Goal: Transaction & Acquisition: Purchase product/service

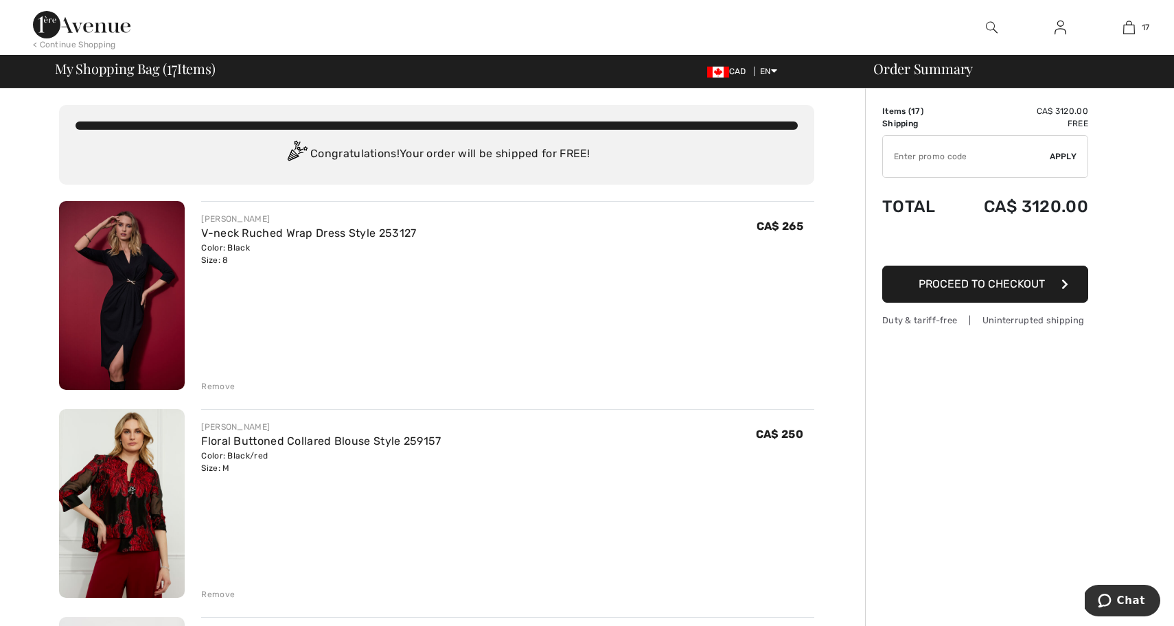
click at [227, 594] on div "Remove" at bounding box center [218, 594] width 34 height 12
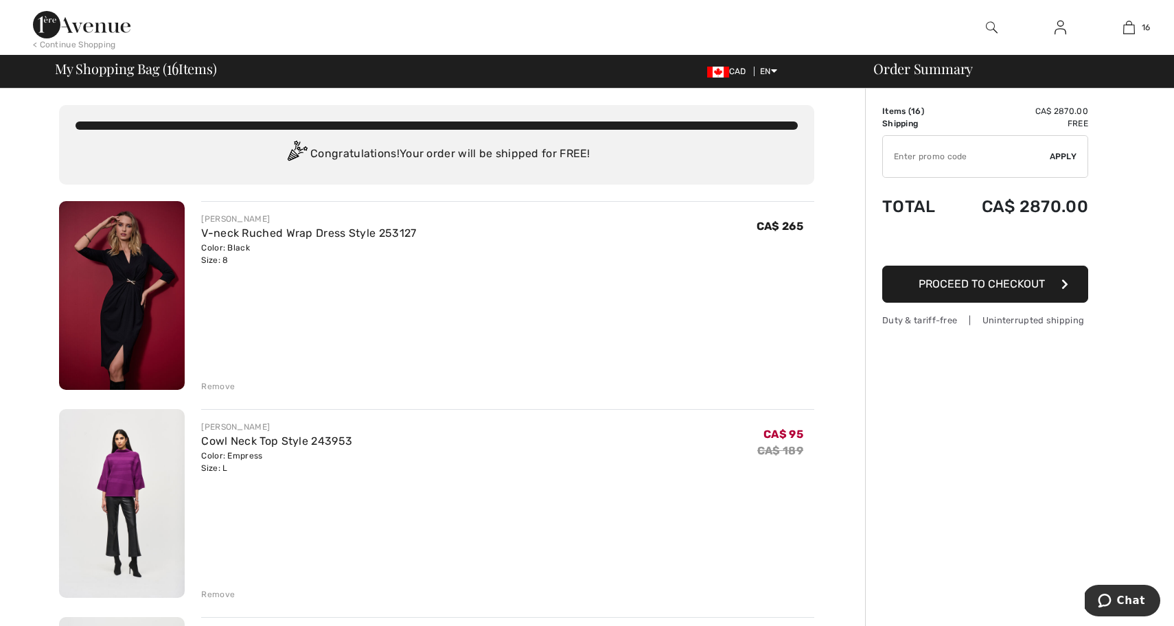
click at [211, 595] on div "Remove" at bounding box center [218, 594] width 34 height 12
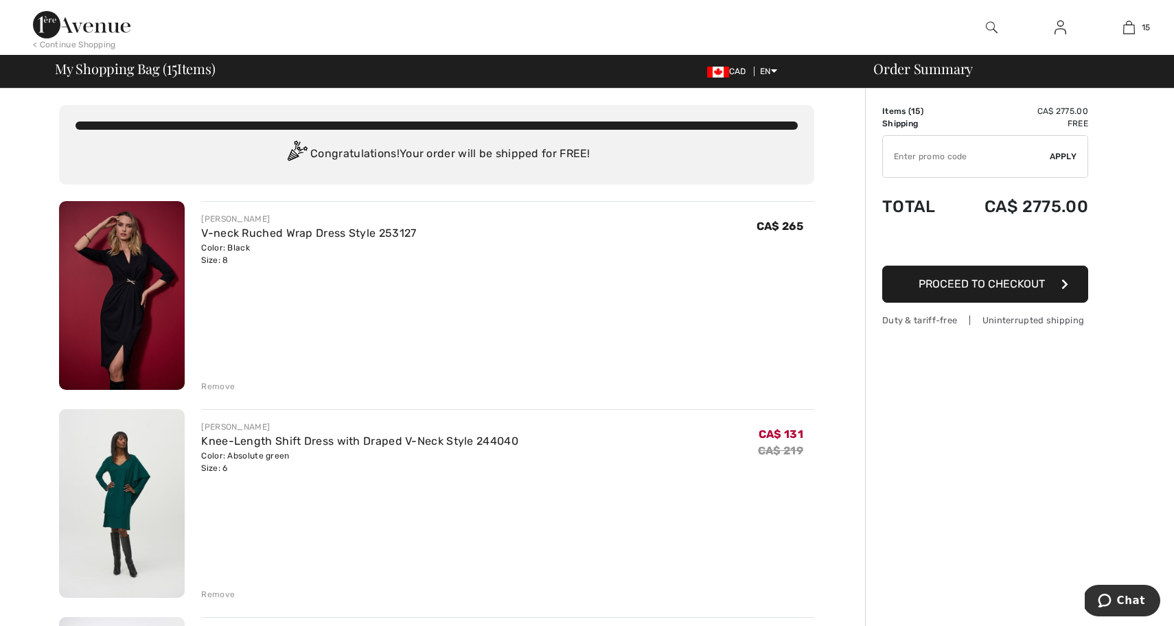
click at [230, 594] on div "Remove" at bounding box center [218, 594] width 34 height 12
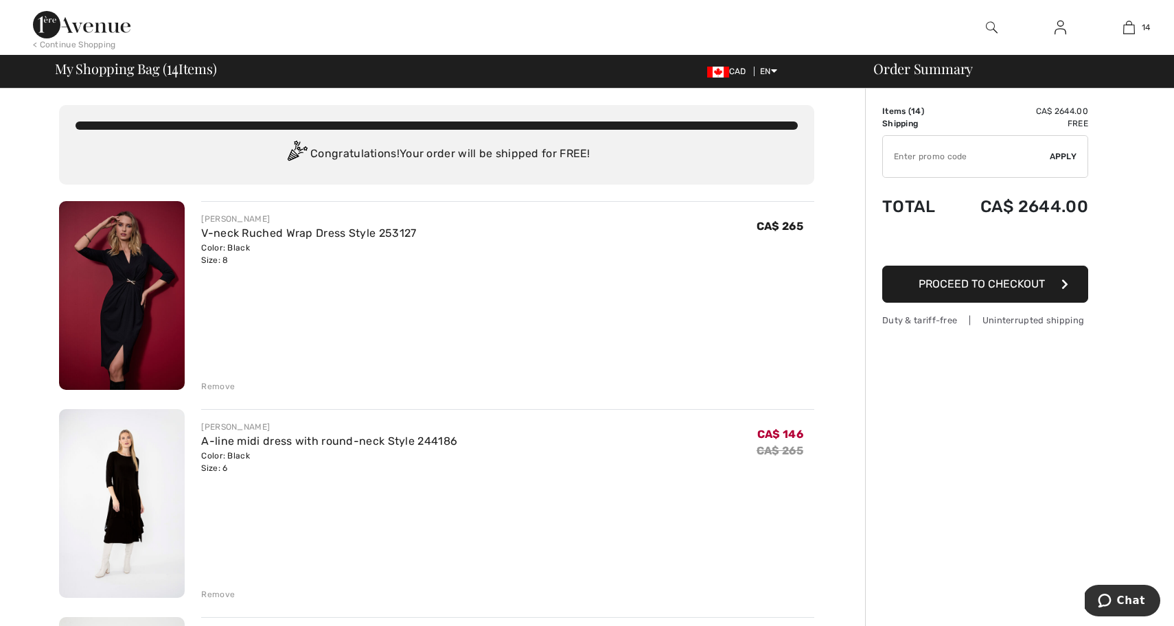
click at [222, 595] on div "Remove" at bounding box center [218, 594] width 34 height 12
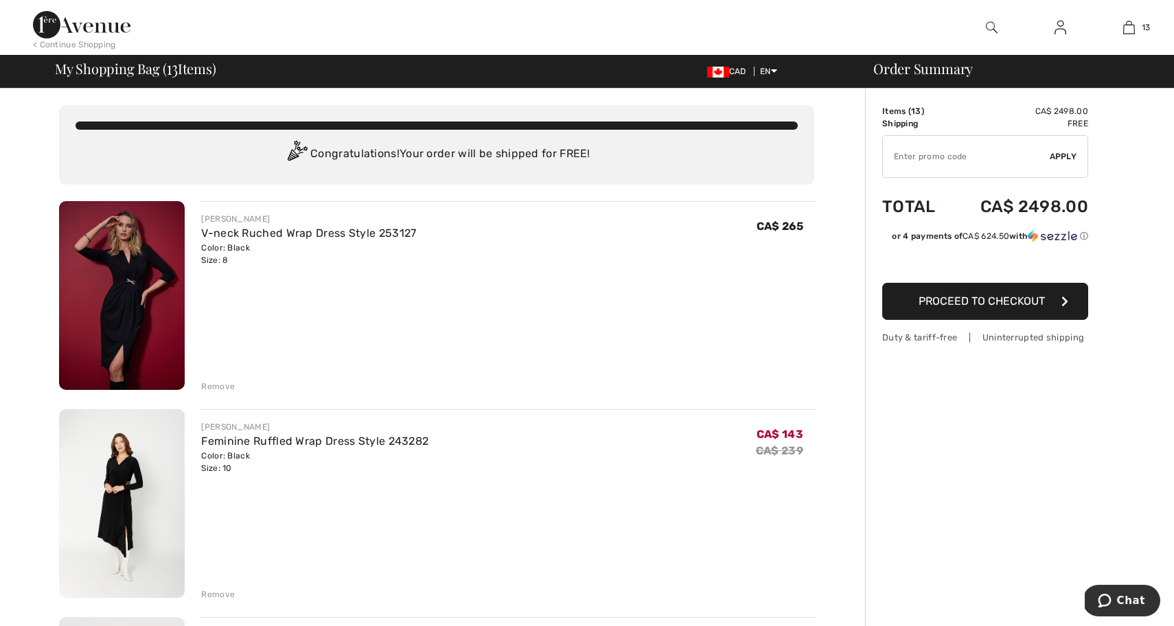
click at [223, 593] on div "Remove" at bounding box center [218, 594] width 34 height 12
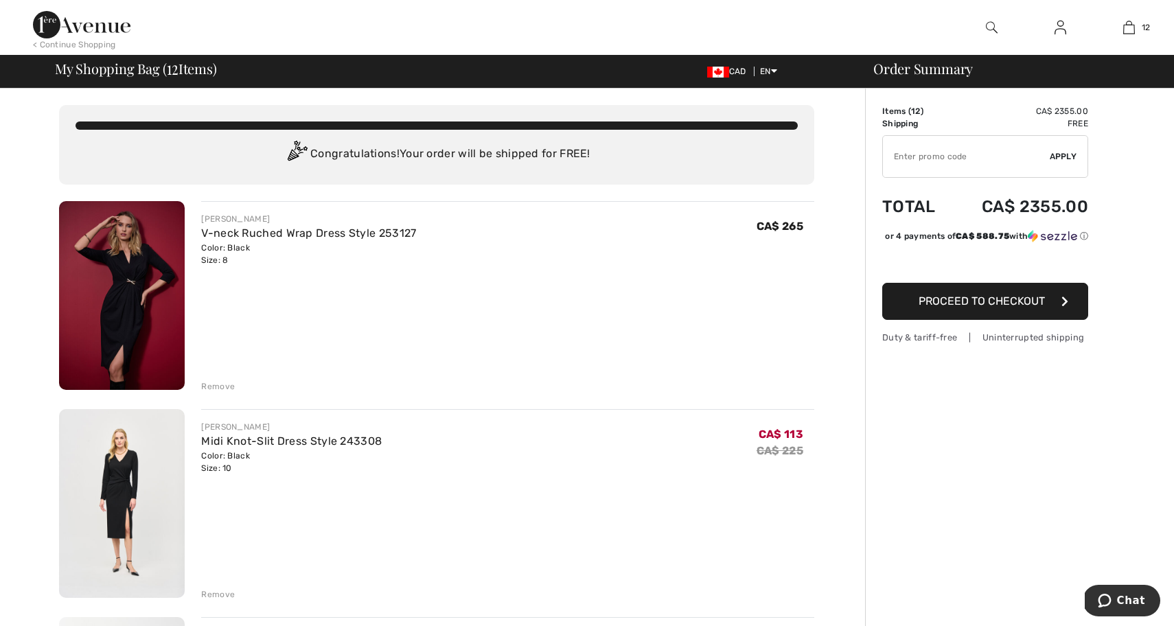
click at [215, 592] on div "Remove" at bounding box center [218, 594] width 34 height 12
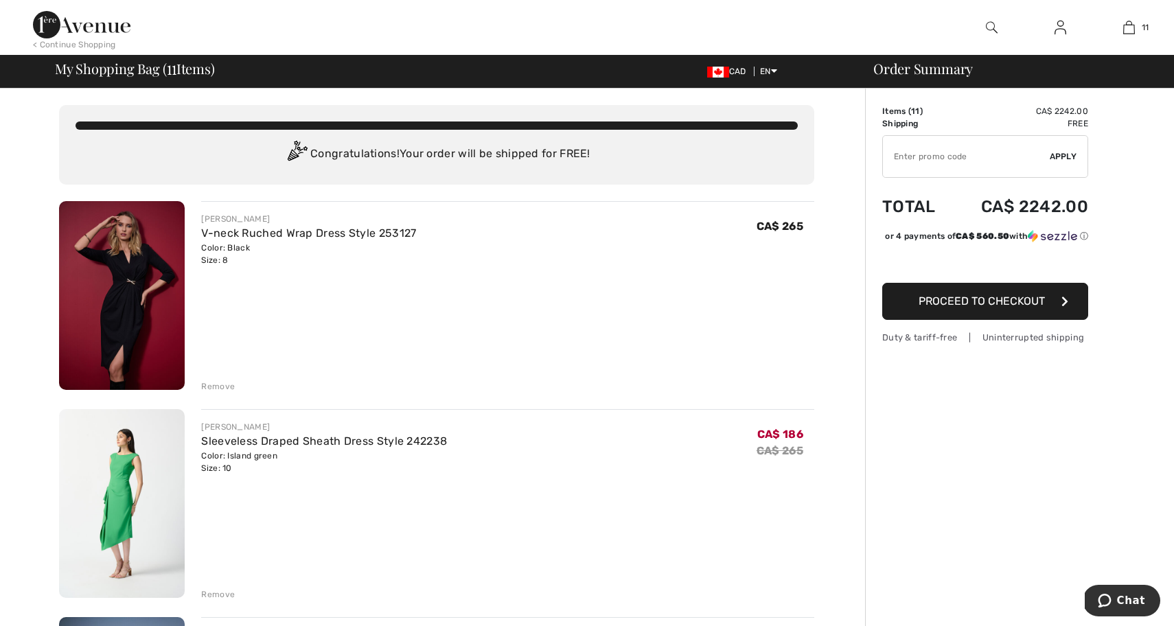
click at [209, 594] on div "Remove" at bounding box center [218, 594] width 34 height 12
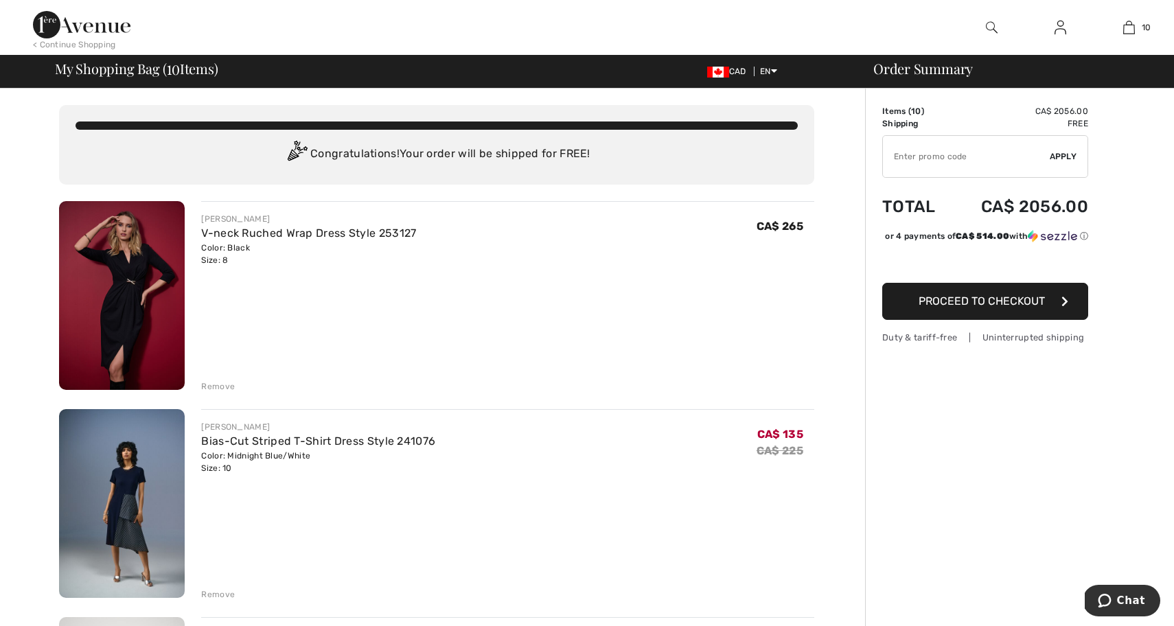
click at [226, 594] on div "Remove" at bounding box center [218, 594] width 34 height 12
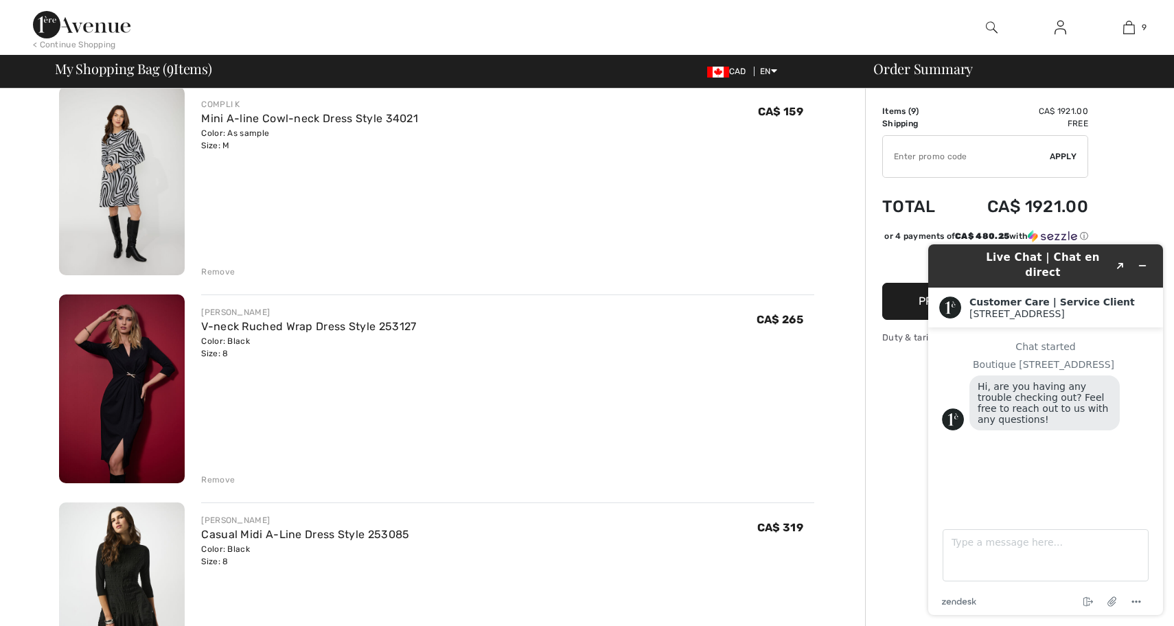
scroll to position [953, 0]
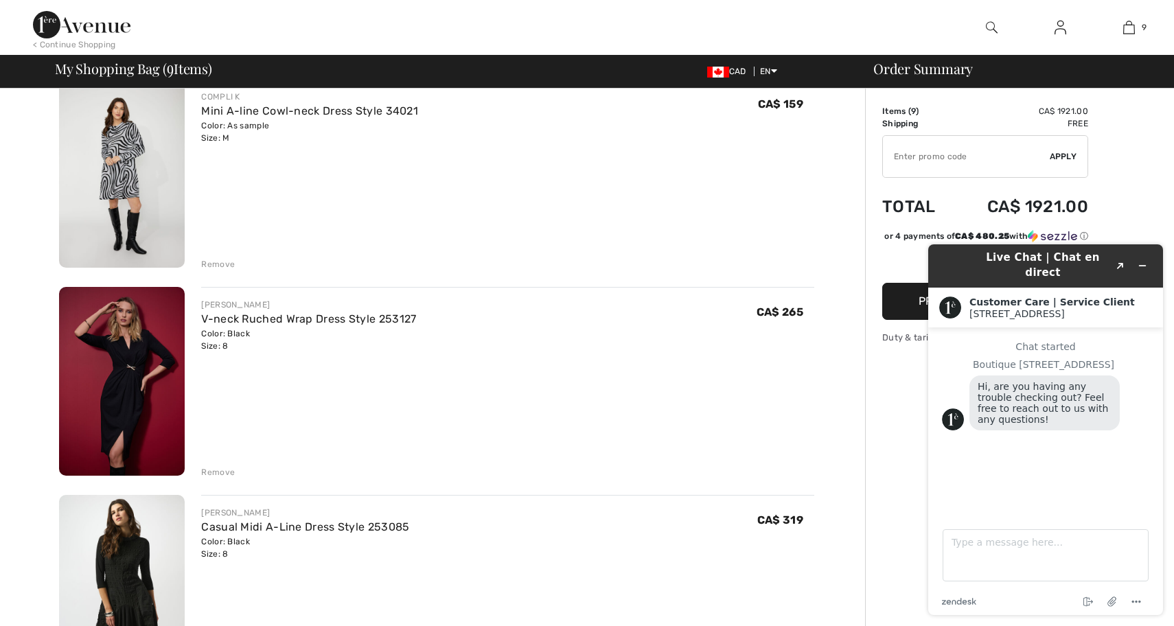
click at [222, 471] on div "Remove" at bounding box center [218, 472] width 34 height 12
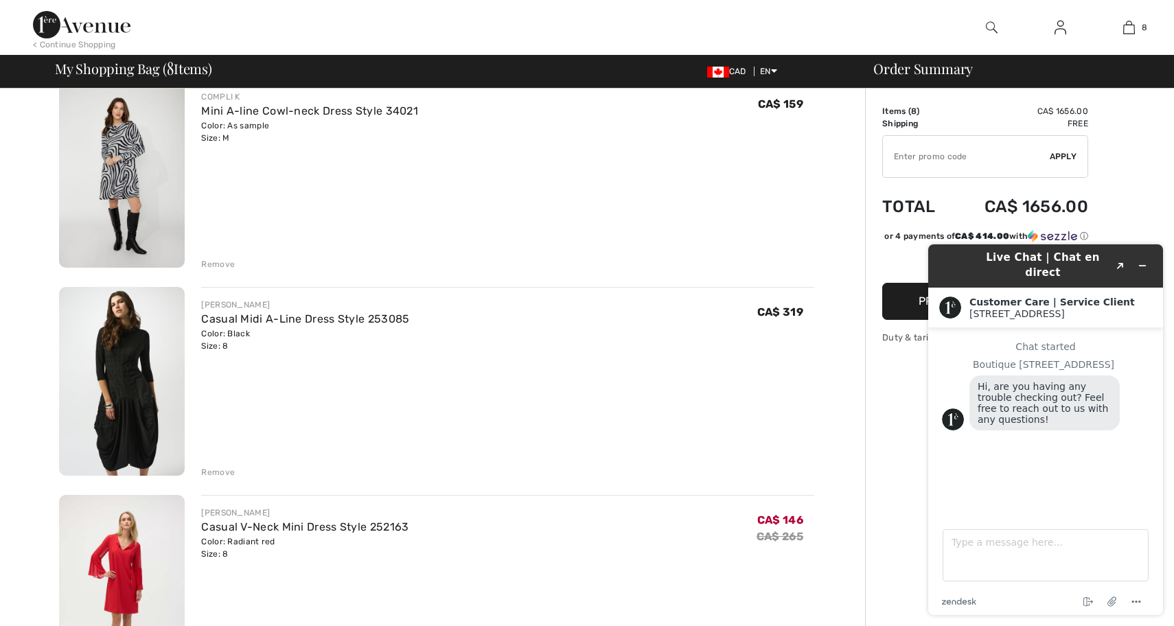
click at [222, 472] on div "Remove" at bounding box center [218, 472] width 34 height 12
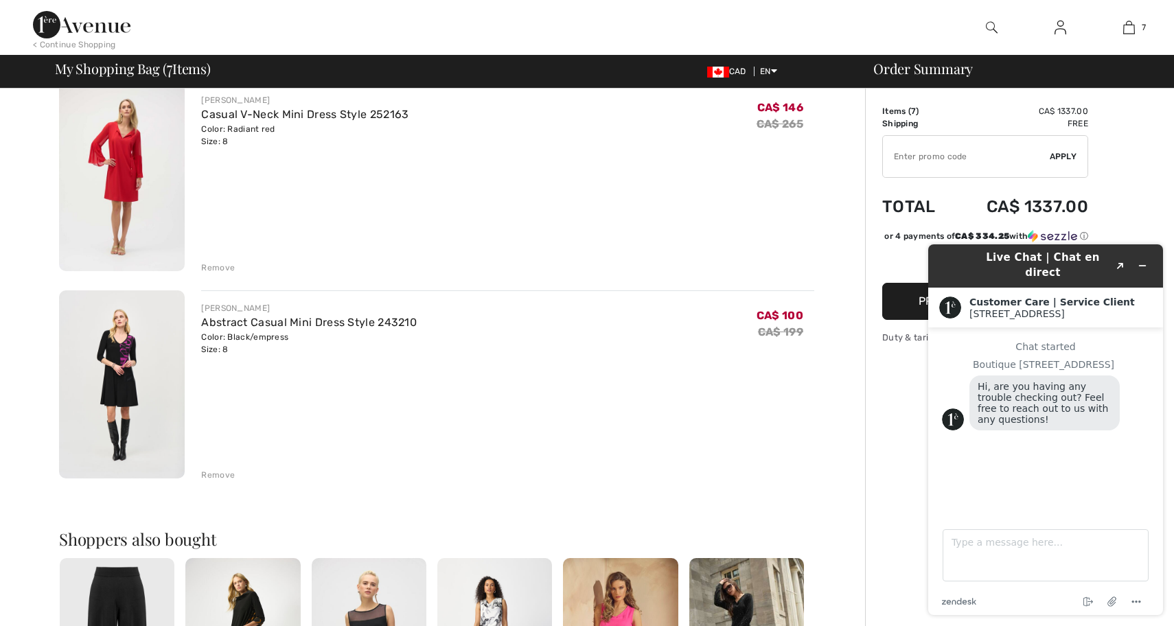
scroll to position [1157, 0]
click at [1144, 261] on icon "Minimize widget" at bounding box center [1142, 266] width 10 height 10
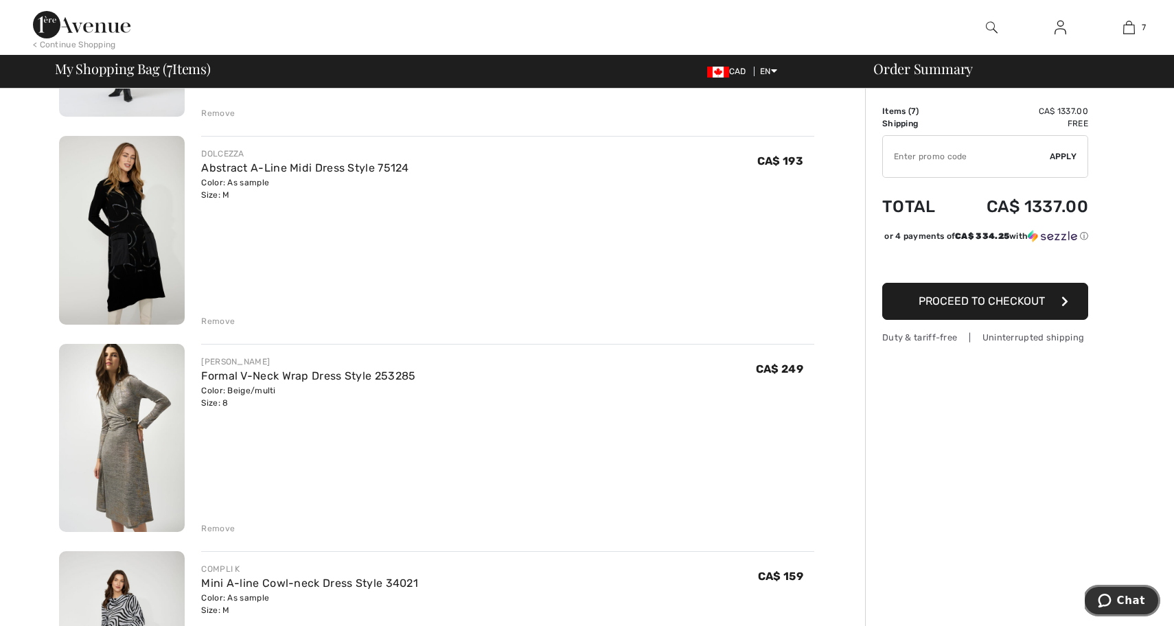
scroll to position [358, 0]
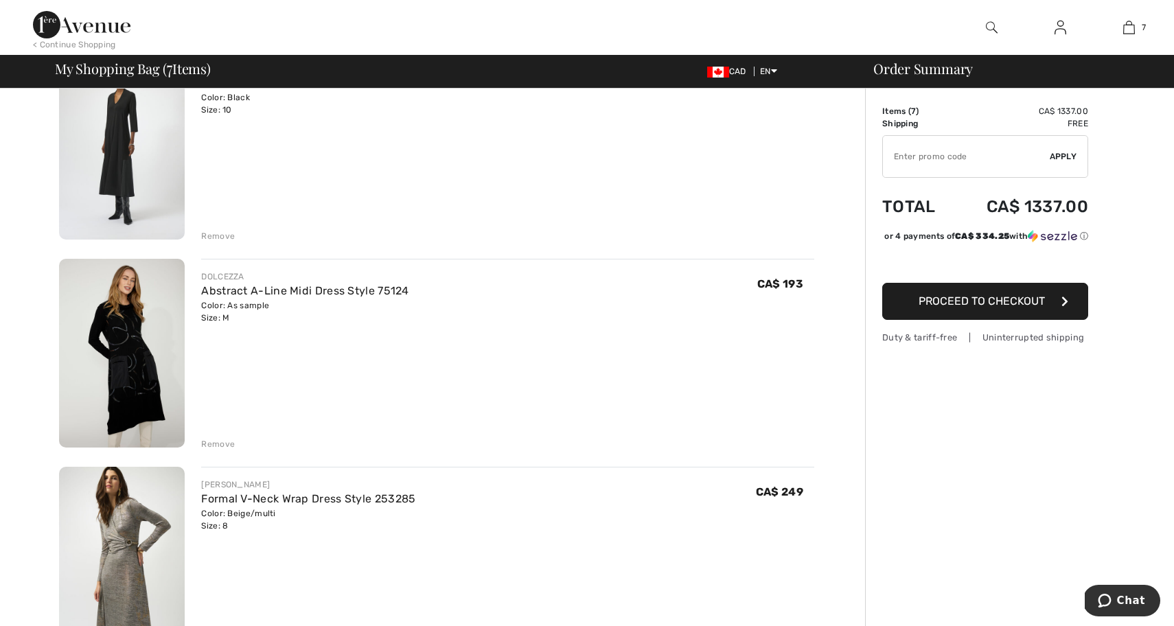
click at [125, 369] on img at bounding box center [122, 353] width 126 height 189
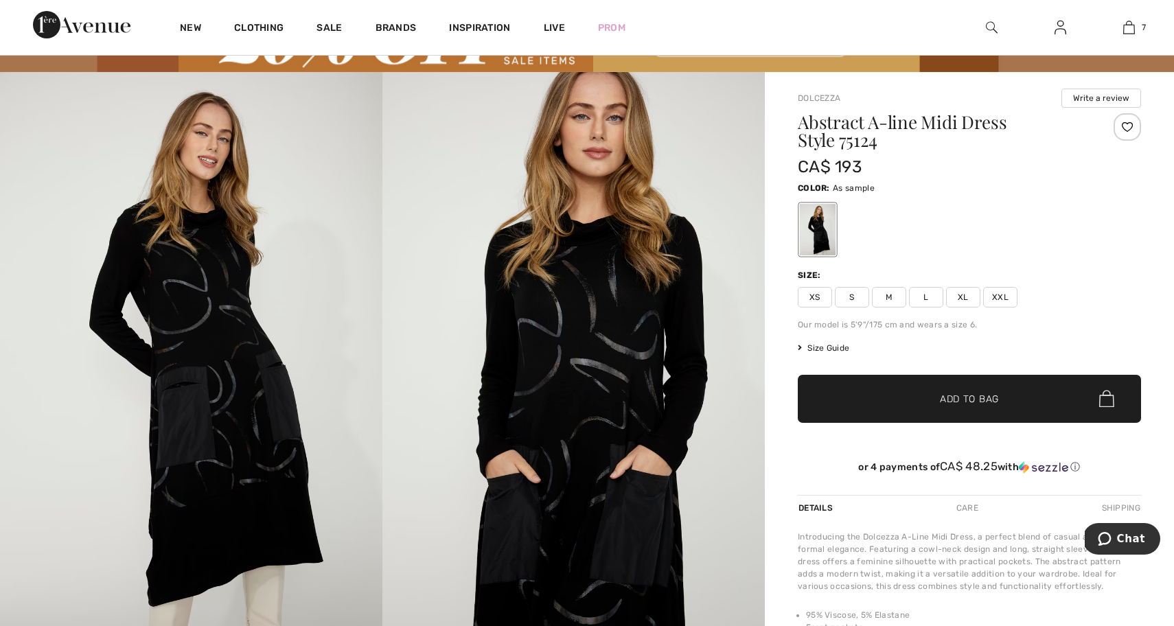
scroll to position [52, 0]
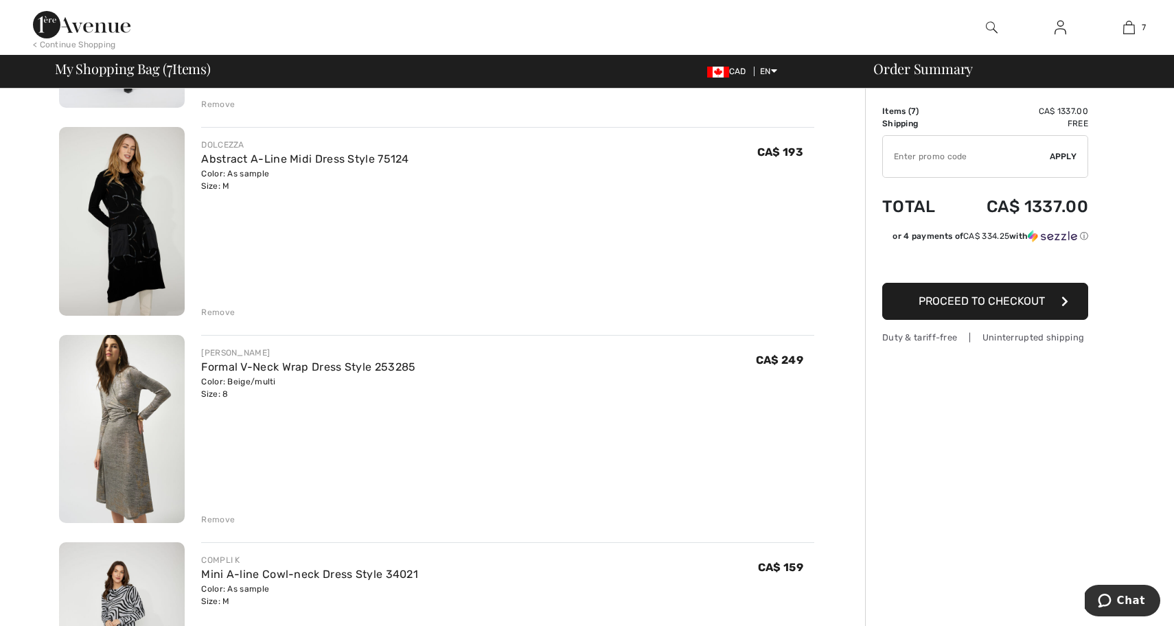
scroll to position [491, 0]
click at [212, 518] on div "Remove" at bounding box center [218, 518] width 34 height 12
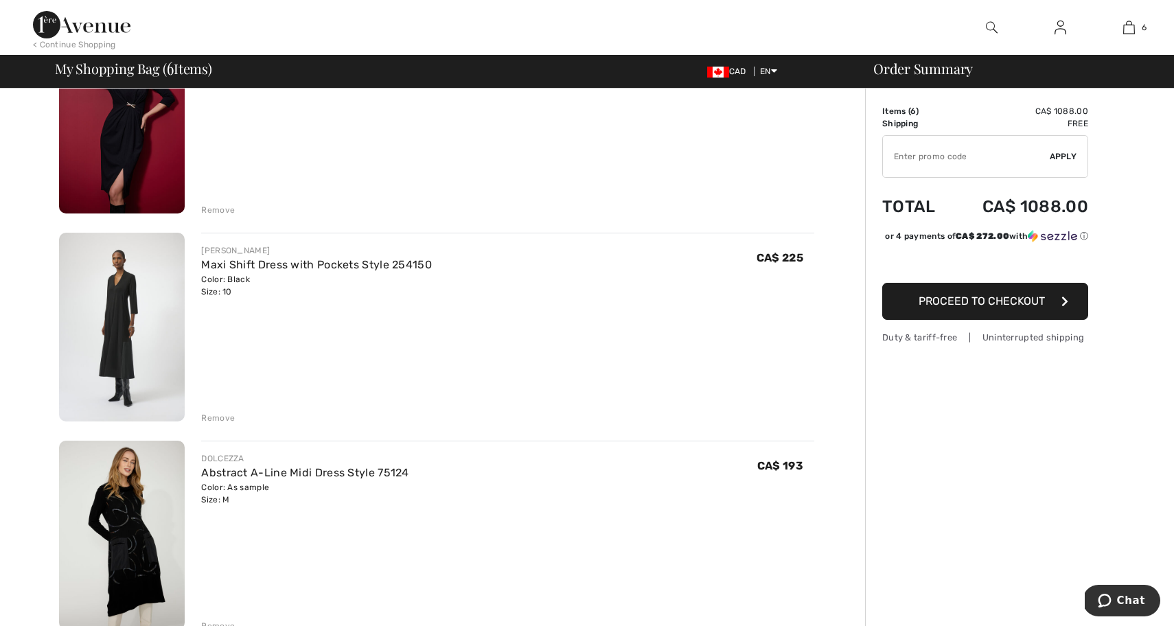
scroll to position [176, 0]
click at [119, 295] on img at bounding box center [122, 327] width 126 height 189
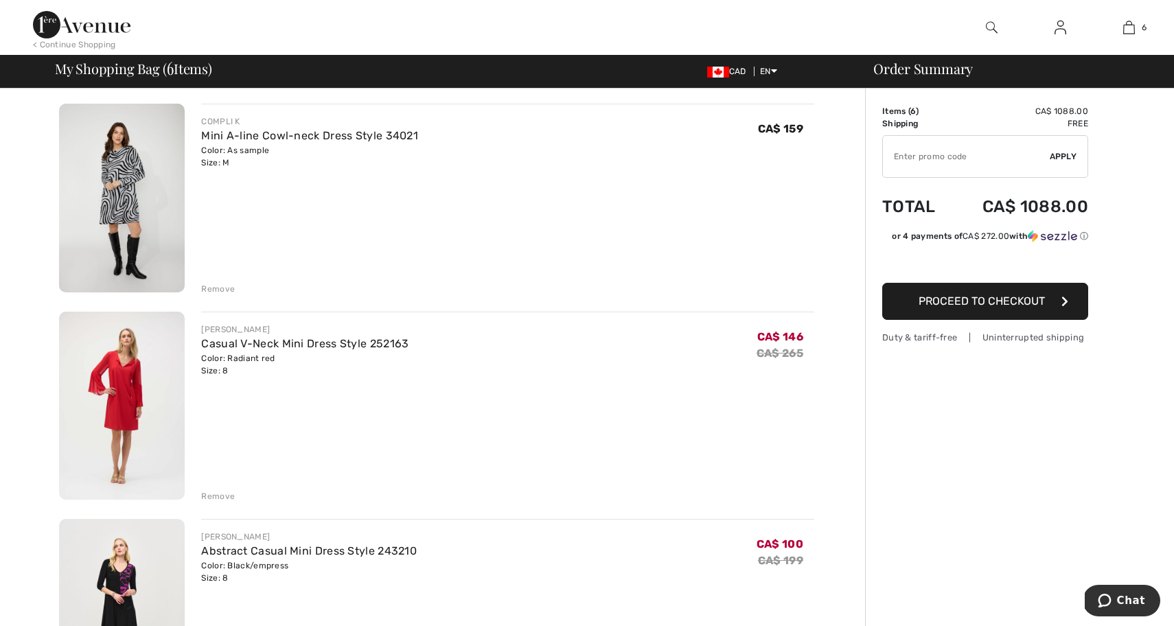
scroll to position [723, 0]
click at [126, 375] on img at bounding box center [122, 404] width 126 height 189
click at [215, 496] on div "Remove" at bounding box center [218, 495] width 34 height 12
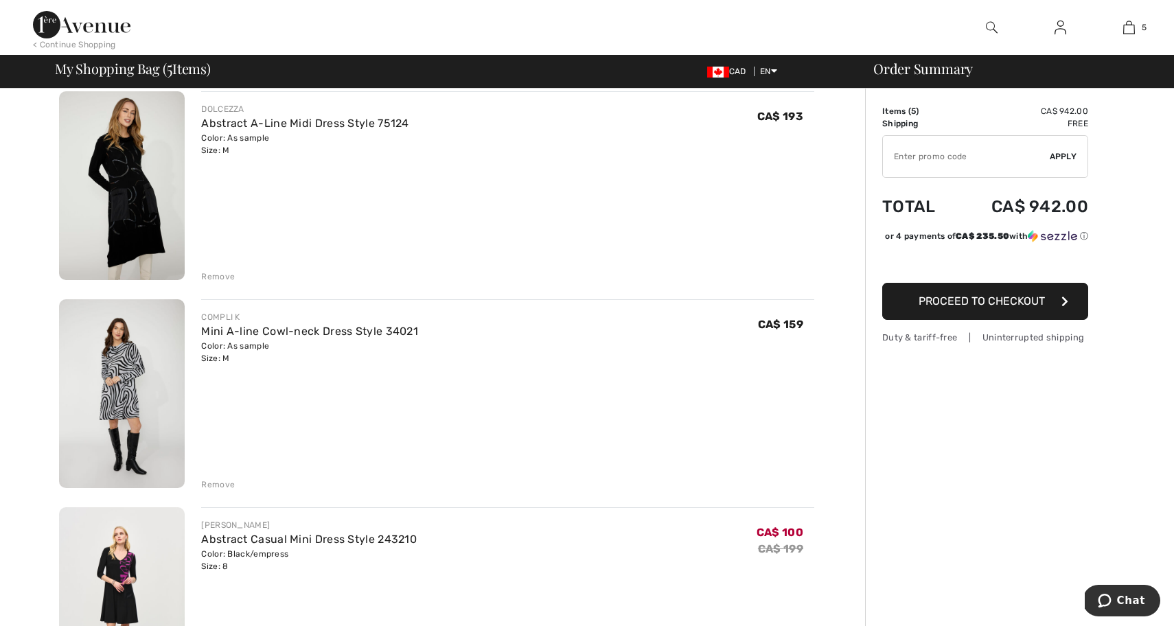
scroll to position [520, 0]
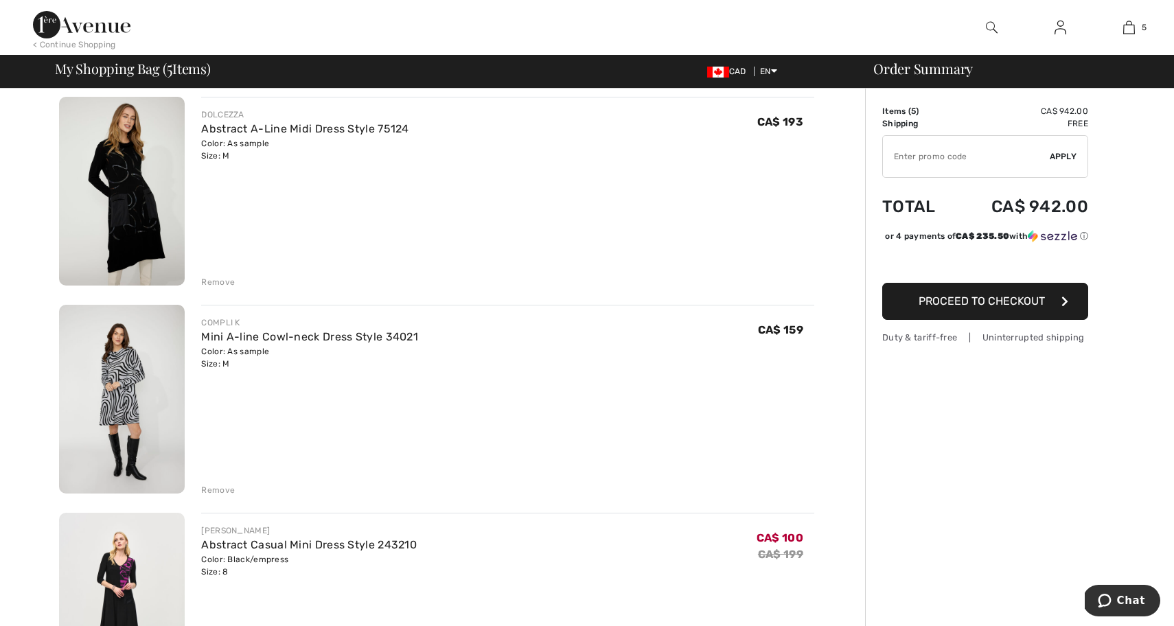
click at [124, 357] on img at bounding box center [122, 399] width 126 height 189
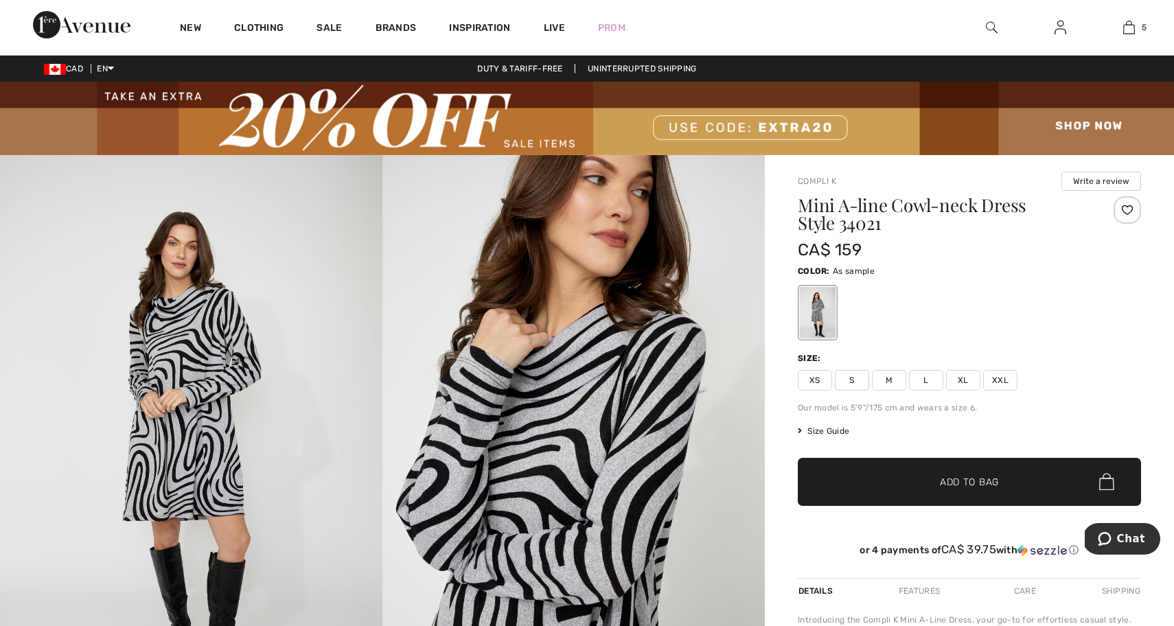
click at [893, 382] on span "M" at bounding box center [889, 380] width 34 height 21
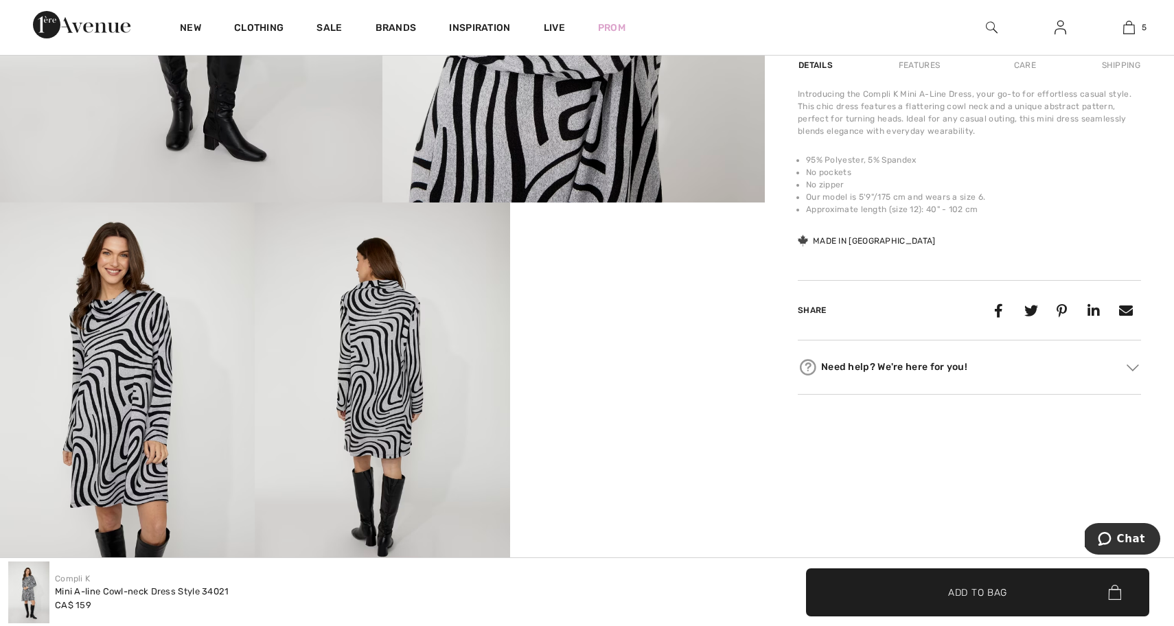
scroll to position [531, 0]
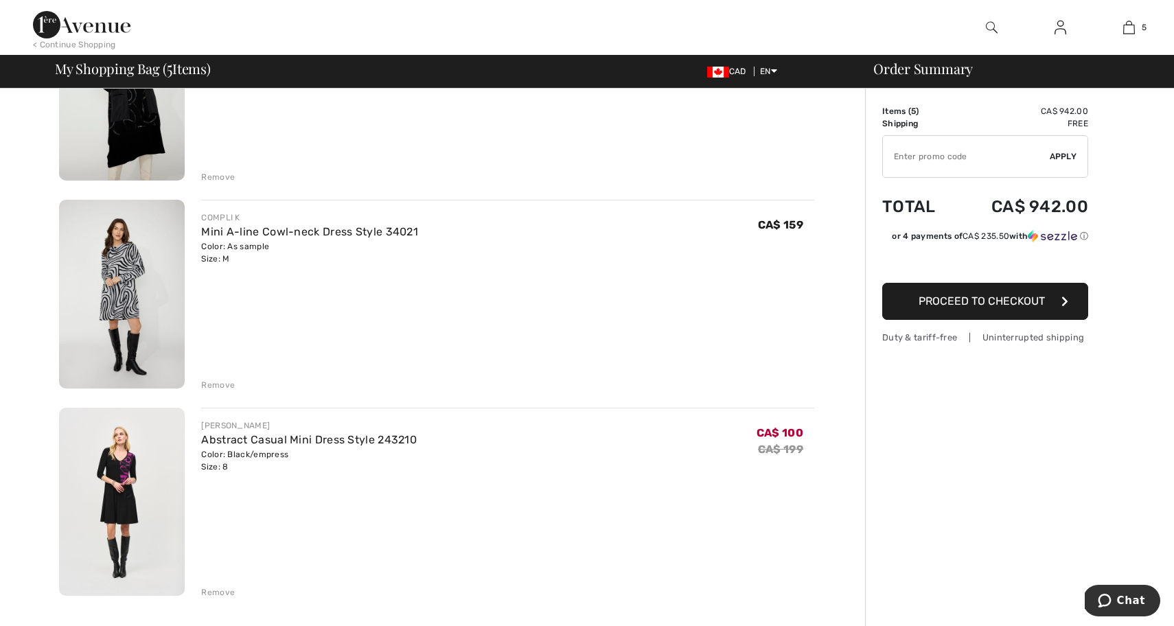
scroll to position [631, 0]
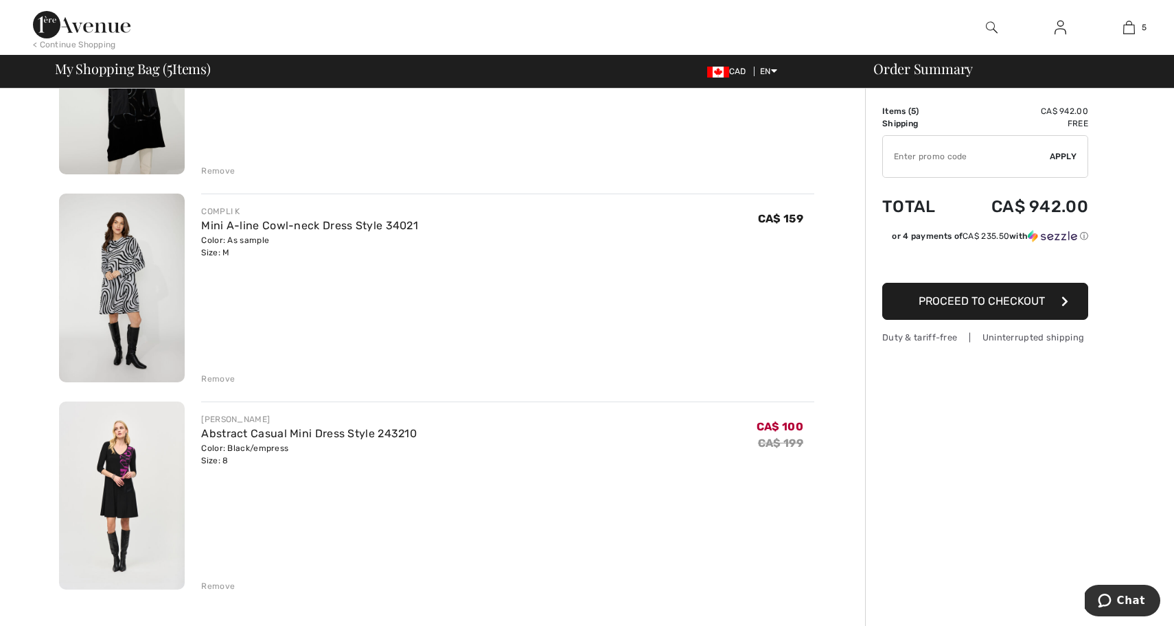
click at [119, 454] on img at bounding box center [122, 495] width 126 height 189
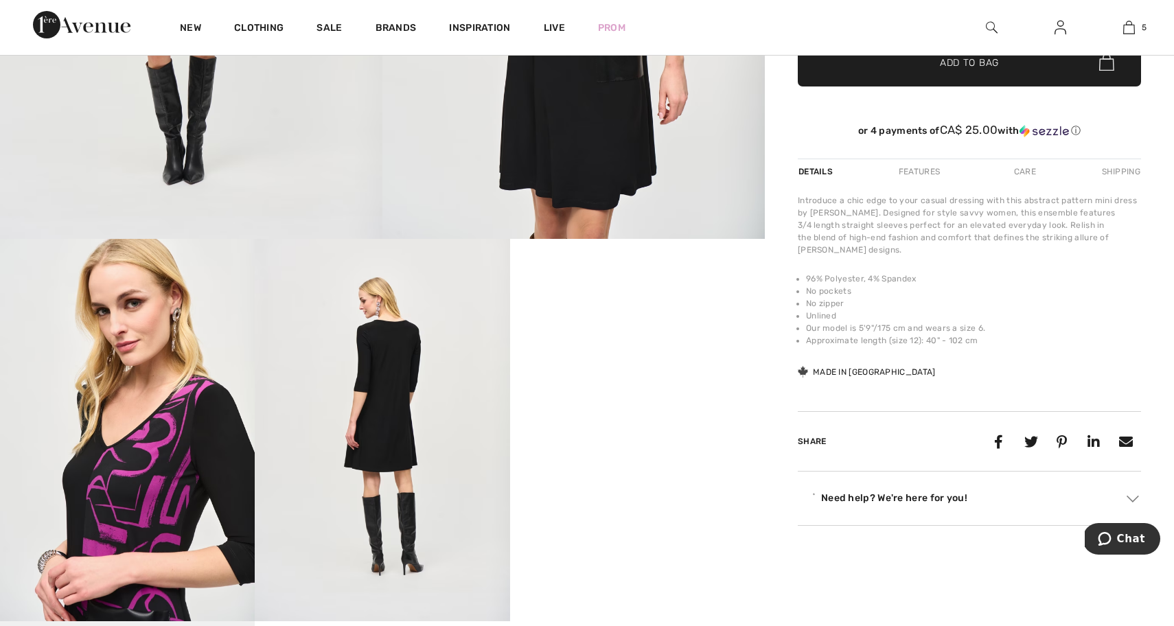
scroll to position [524, 0]
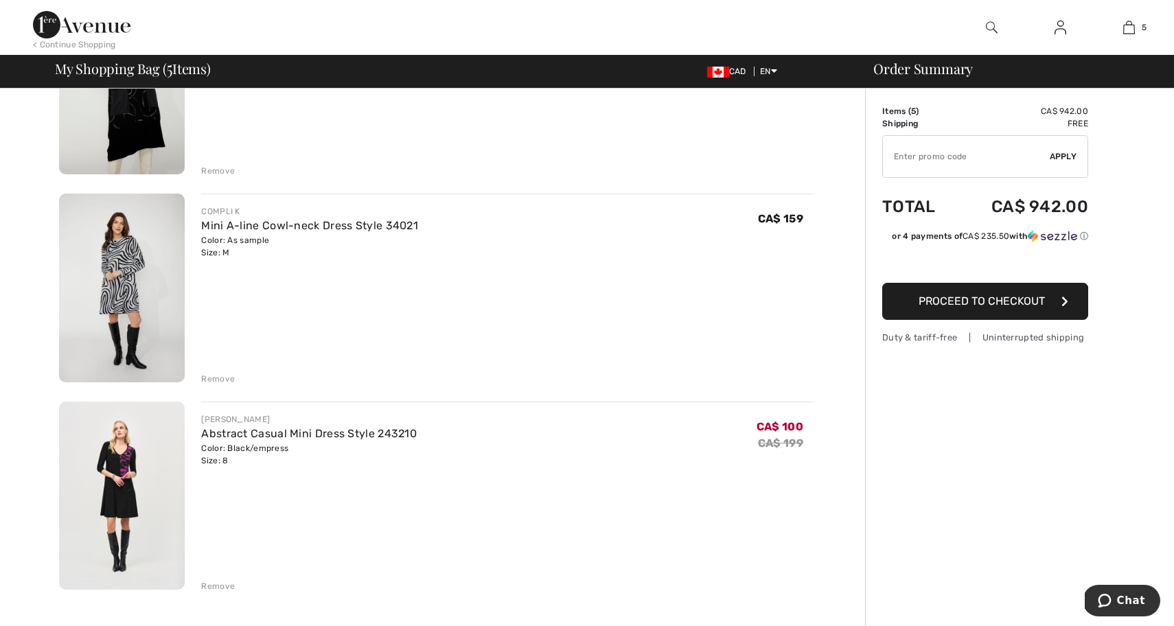
click at [221, 586] on div "Remove" at bounding box center [218, 586] width 34 height 12
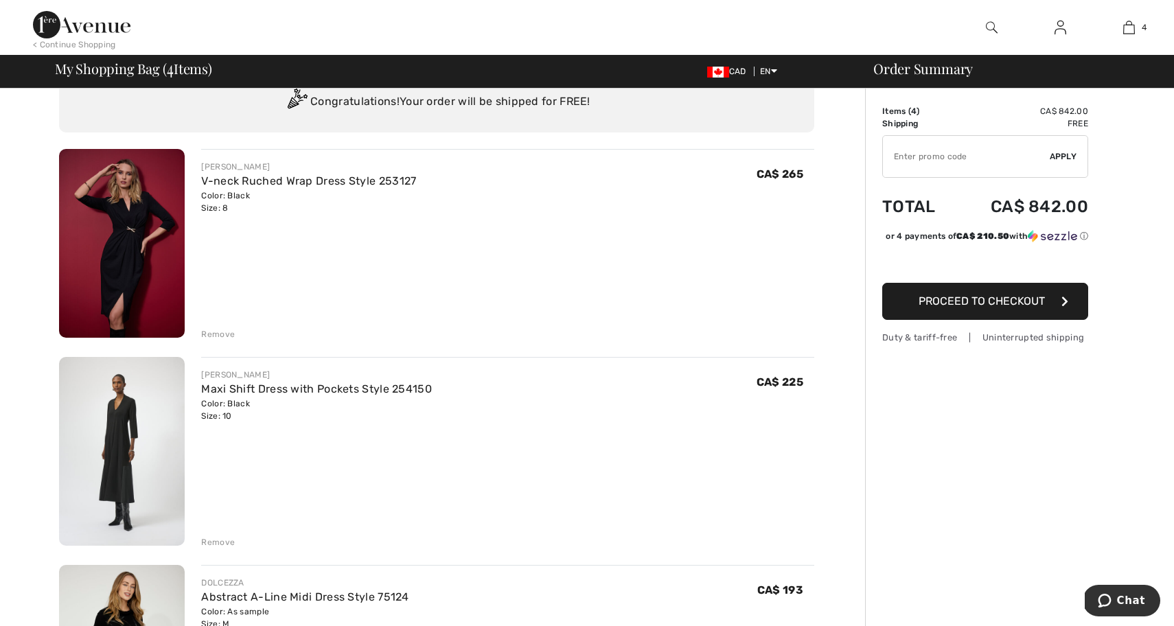
scroll to position [53, 0]
click at [128, 244] on img at bounding box center [122, 242] width 126 height 189
click at [229, 331] on div "Remove" at bounding box center [218, 333] width 34 height 12
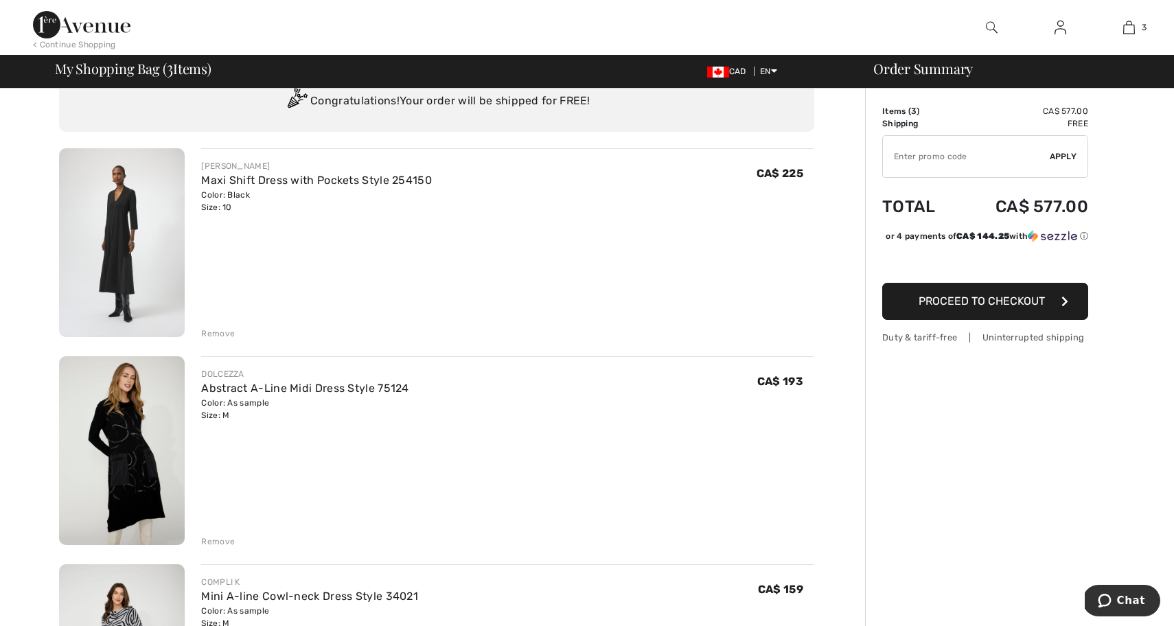
click at [127, 234] on img at bounding box center [122, 242] width 126 height 189
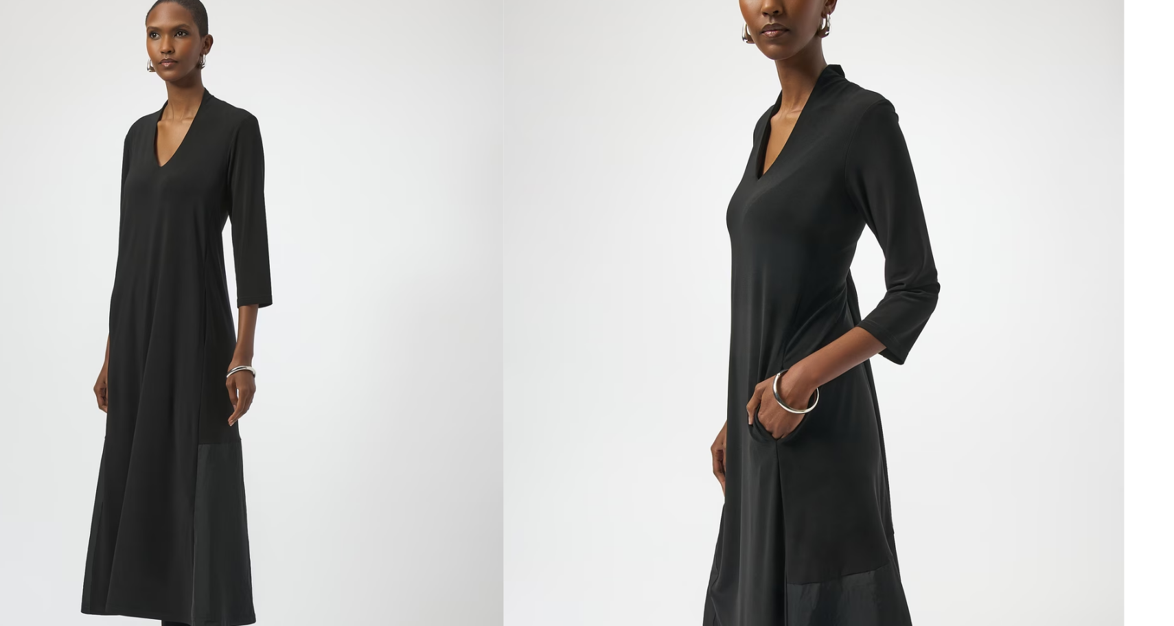
scroll to position [78, 0]
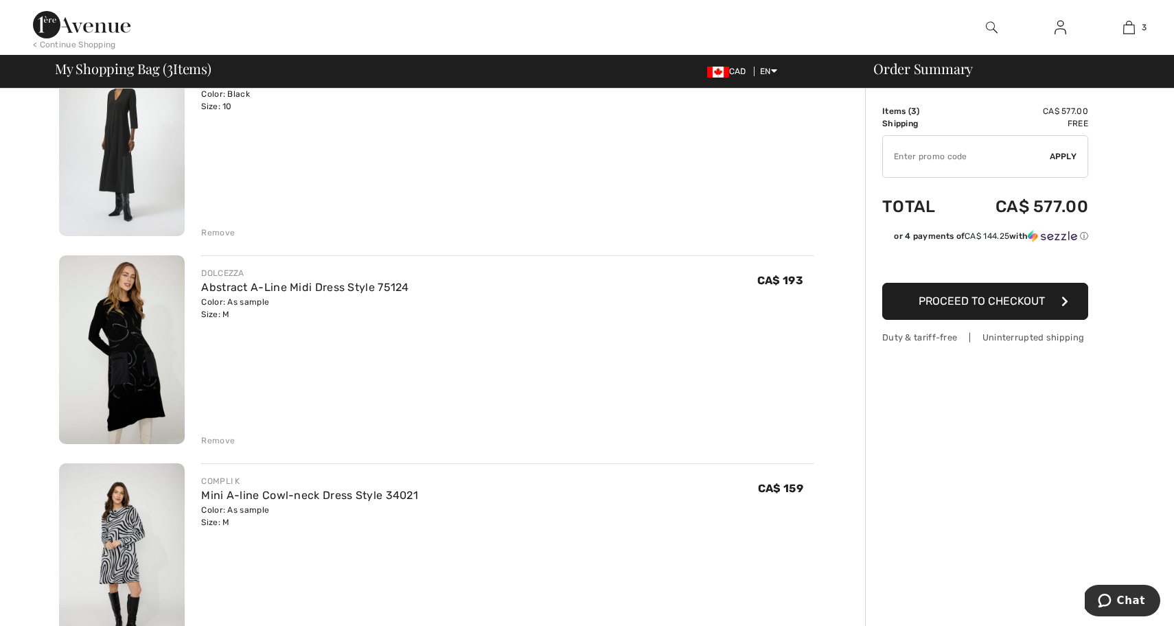
scroll to position [152, 0]
click at [130, 333] on img at bounding box center [122, 351] width 126 height 189
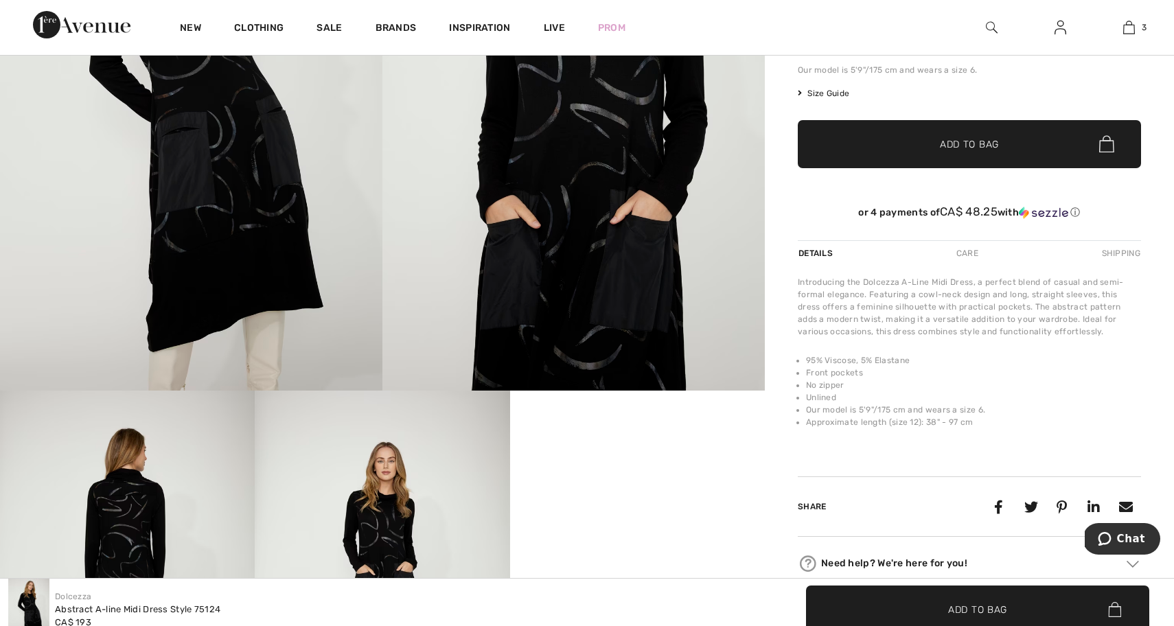
scroll to position [51, 0]
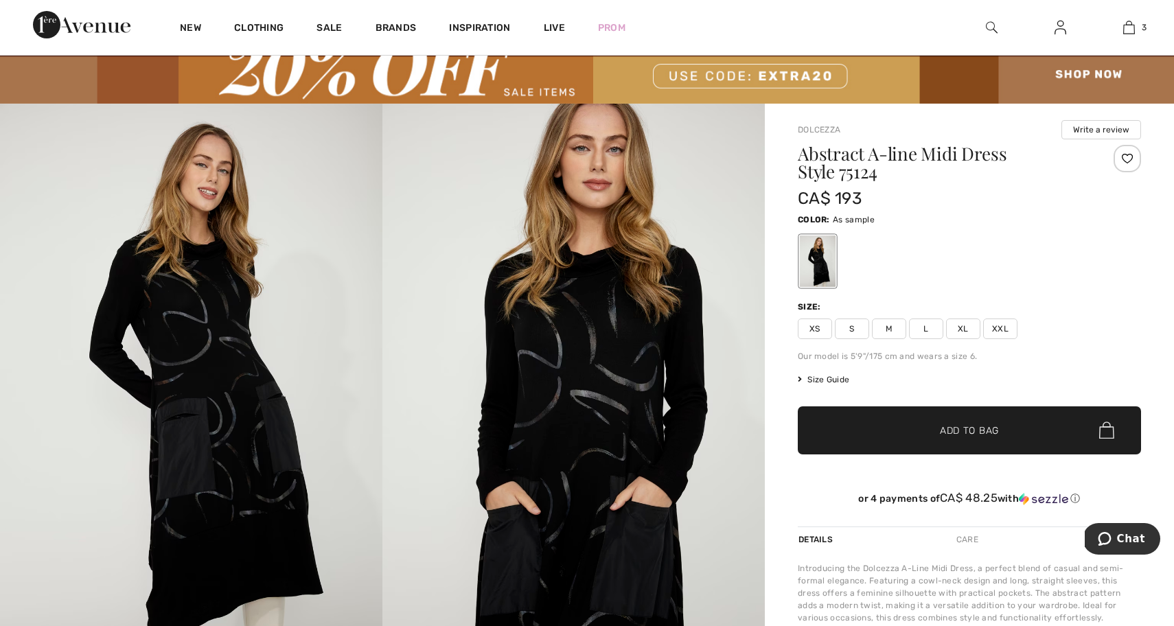
click at [824, 257] on div at bounding box center [818, 260] width 36 height 51
click at [817, 263] on div at bounding box center [818, 260] width 36 height 51
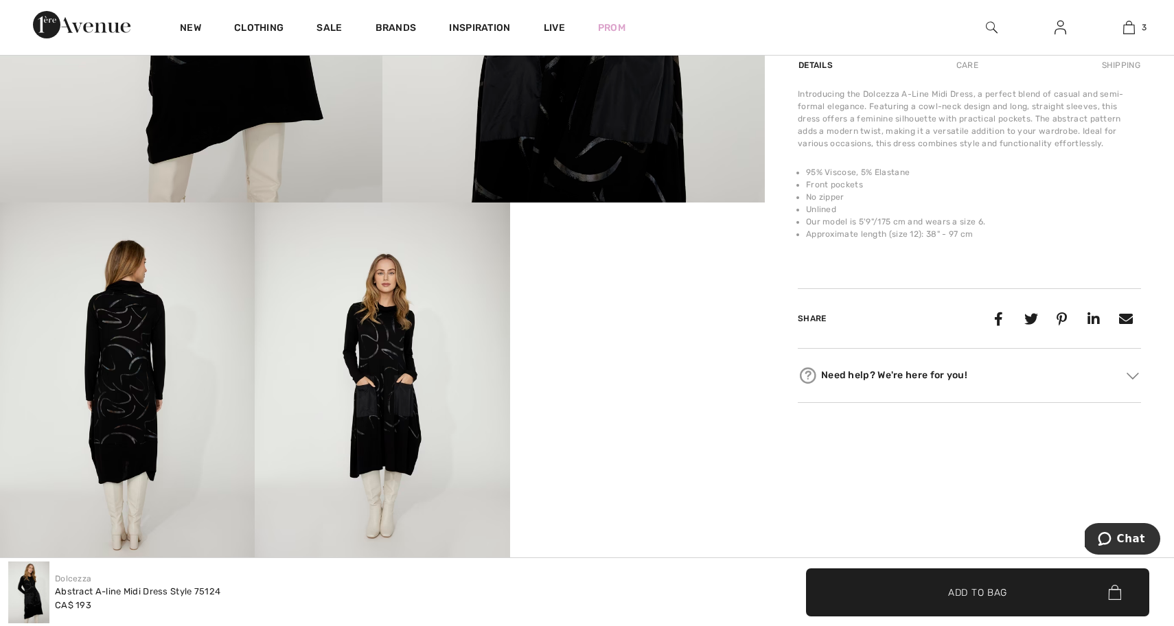
scroll to position [526, 0]
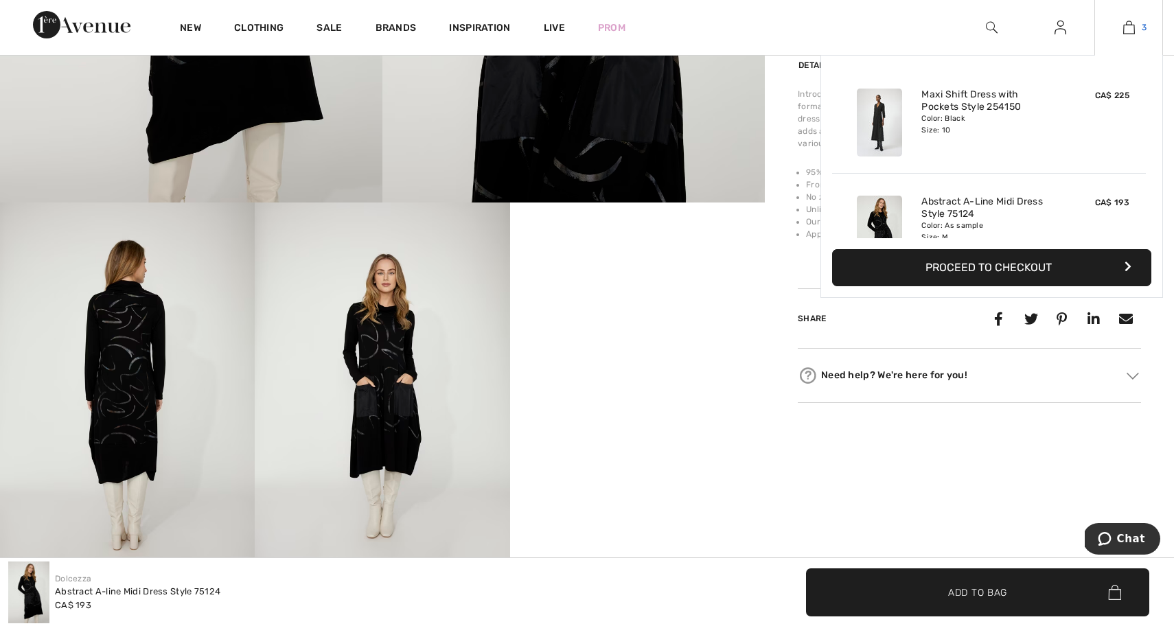
click at [1130, 29] on img at bounding box center [1129, 27] width 12 height 16
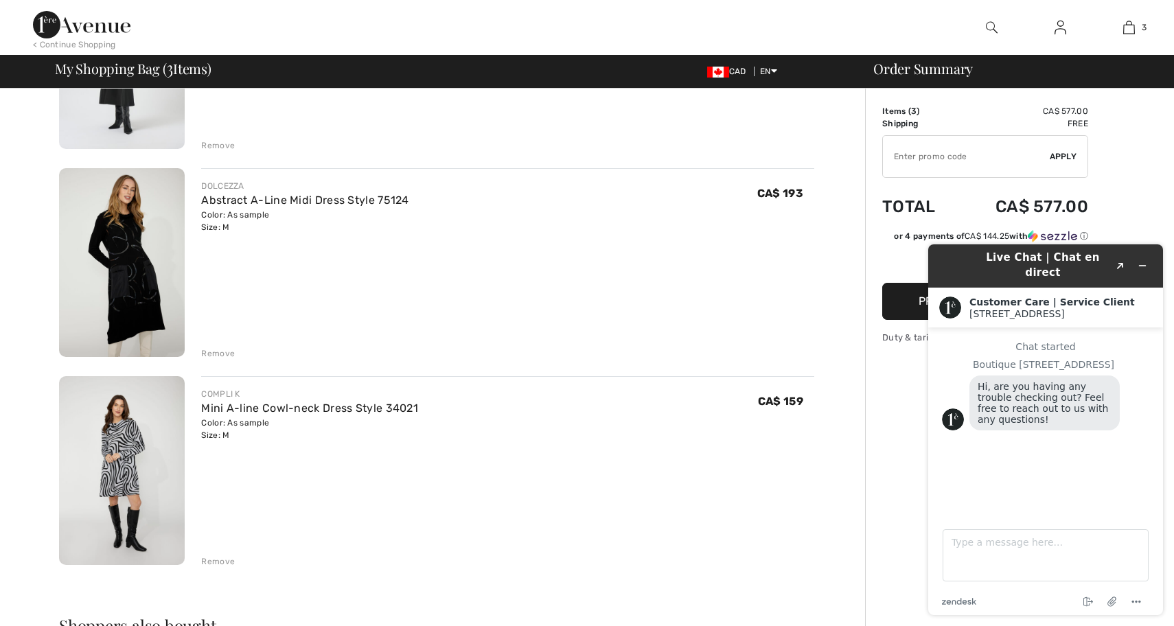
scroll to position [236, 0]
